Goal: Information Seeking & Learning: Learn about a topic

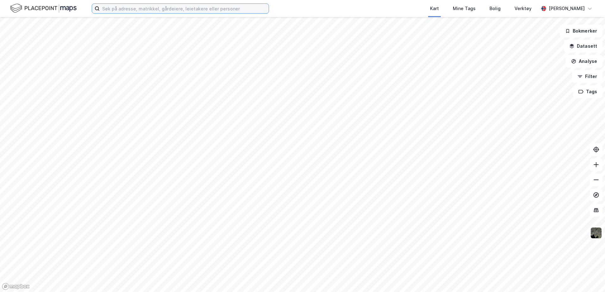
click at [142, 5] on input at bounding box center [184, 8] width 169 height 9
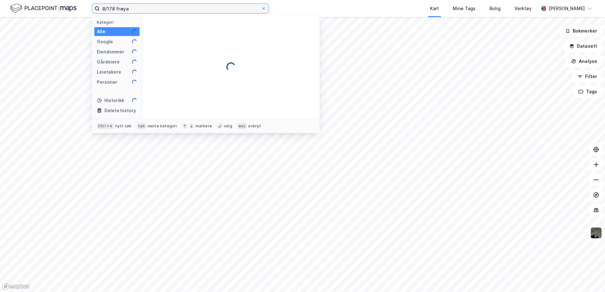
type input "8/178 frøya"
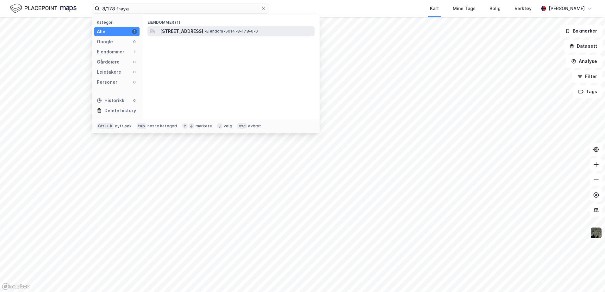
click at [258, 34] on span "• Eiendom • 5014-8-178-0-0" at bounding box center [231, 31] width 54 height 5
